Goal: Task Accomplishment & Management: Use online tool/utility

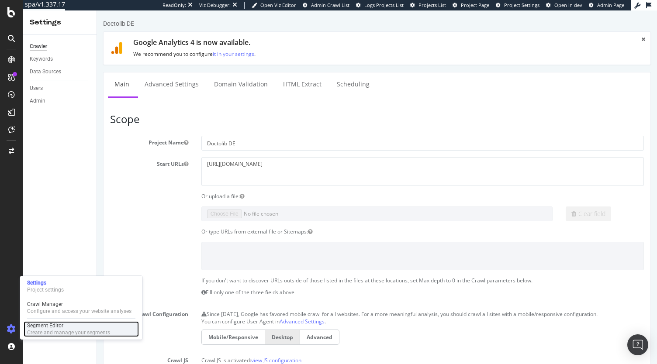
click at [52, 331] on div "Create and manage your segments" at bounding box center [68, 332] width 83 height 7
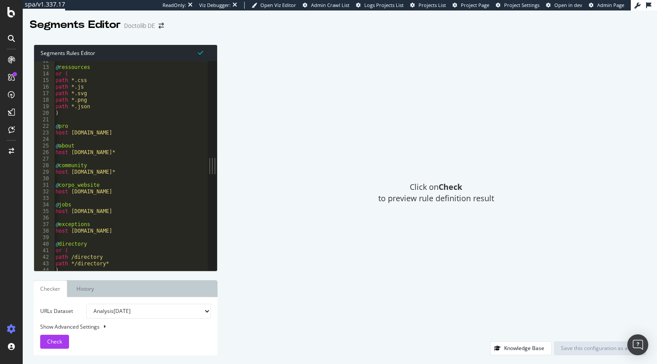
scroll to position [54, 0]
type textarea "@ressources"
click at [171, 69] on div "@ ressources or ( path *.css path *.js path *.svg path *.png path *.json ) @ pr…" at bounding box center [192, 166] width 277 height 217
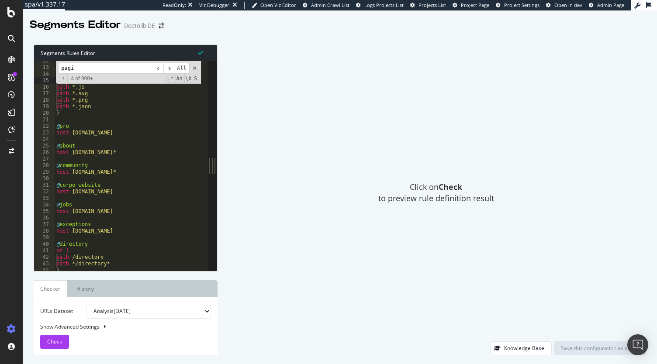
scroll to position [994, 0]
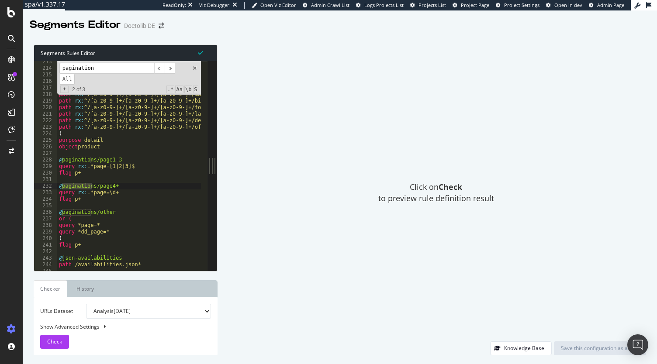
type input "pagination"
drag, startPoint x: 96, startPoint y: 159, endPoint x: 60, endPoint y: 158, distance: 35.8
click at [60, 158] on div "@ fiches-prat/without_pid or ( path rx : ^/[a-z0-9-]+/[a-z0-9-]+/[a-z0-9-]+$ pa…" at bounding box center [195, 166] width 277 height 217
click at [143, 199] on div "@ fiches-prat/without_pid or ( path rx : ^/[a-z0-9-]+/[a-z0-9-]+/[a-z0-9-]+$ pa…" at bounding box center [195, 166] width 277 height 217
type textarea "flag p+"
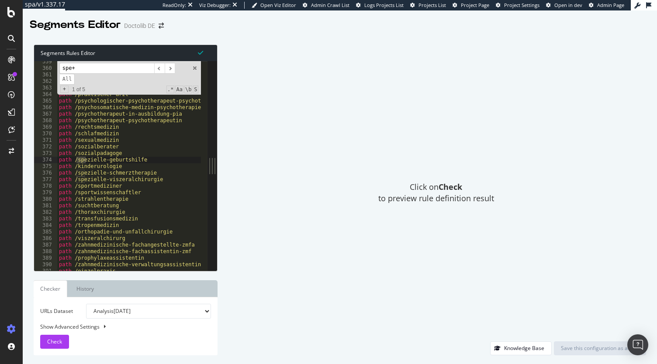
scroll to position [2144, 0]
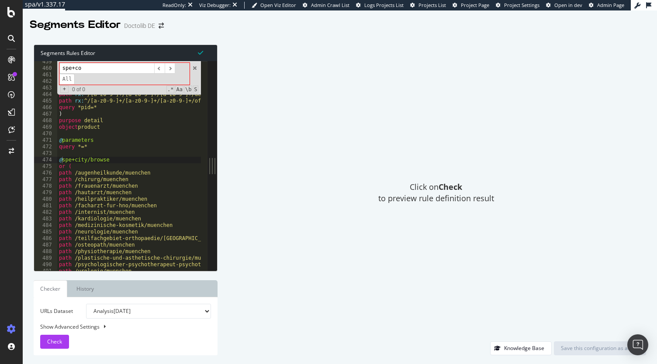
type input "spe+co"
type textarea "@spe+city/browse"
drag, startPoint x: 88, startPoint y: 160, endPoint x: 57, endPoint y: 160, distance: 31.0
click at [57, 160] on div "@spe+city/browse 459 460 461 462 463 464 465 466 467 468 469 470 471 472 473 47…" at bounding box center [120, 166] width 173 height 210
